Goal: Information Seeking & Learning: Learn about a topic

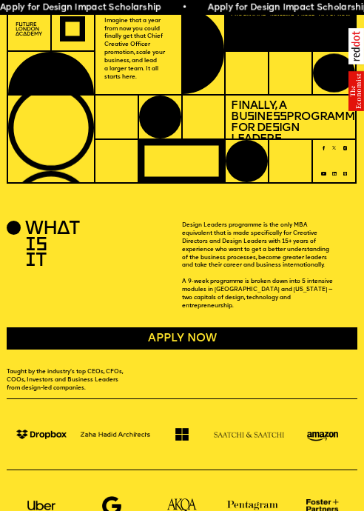
click at [363, 234] on div "WHAT IS IT Design Leaders programme is the only MBA equivalent that is made spe…" at bounding box center [182, 284] width 364 height 127
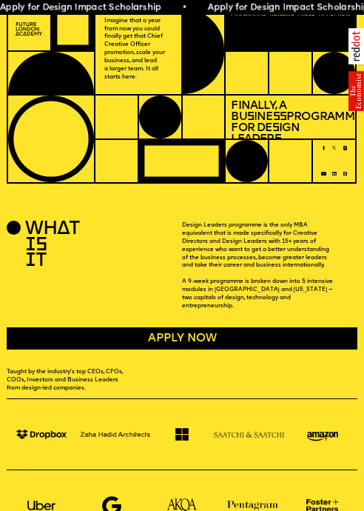
click at [236, 92] on div at bounding box center [247, 73] width 44 height 44
click at [233, 230] on p "Design Leaders programme is the only MBA equivalent that is made specifically f…" at bounding box center [269, 265] width 175 height 88
click at [285, 16] on link "Reviews" at bounding box center [281, 15] width 29 height 10
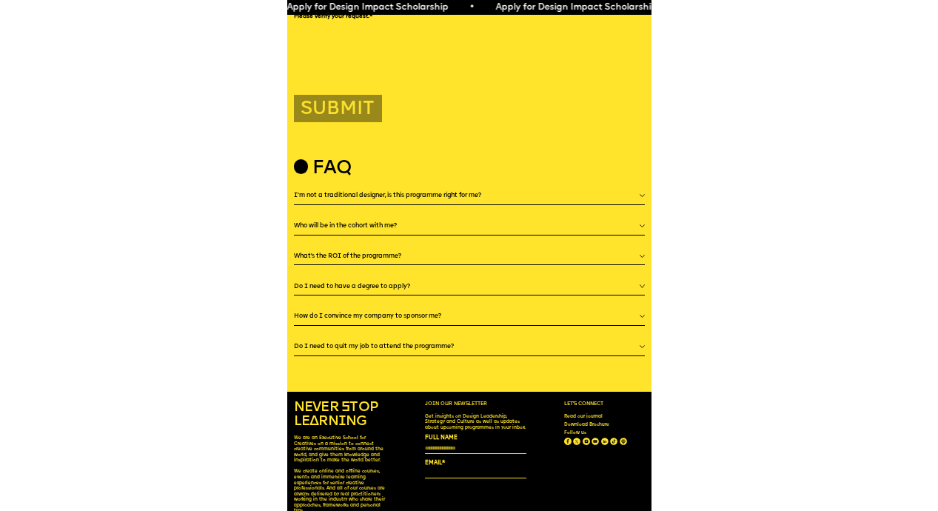
scroll to position [1857, 0]
